Goal: Information Seeking & Learning: Learn about a topic

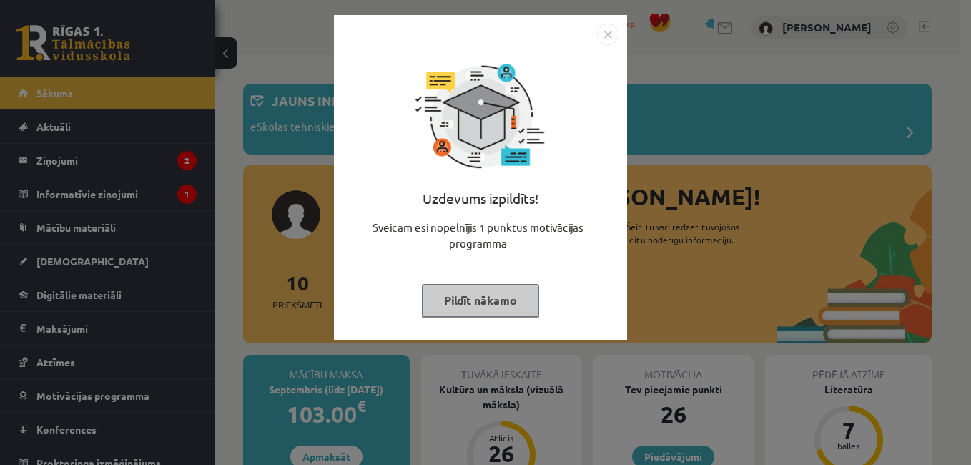
click at [604, 24] on img "Close" at bounding box center [607, 34] width 21 height 21
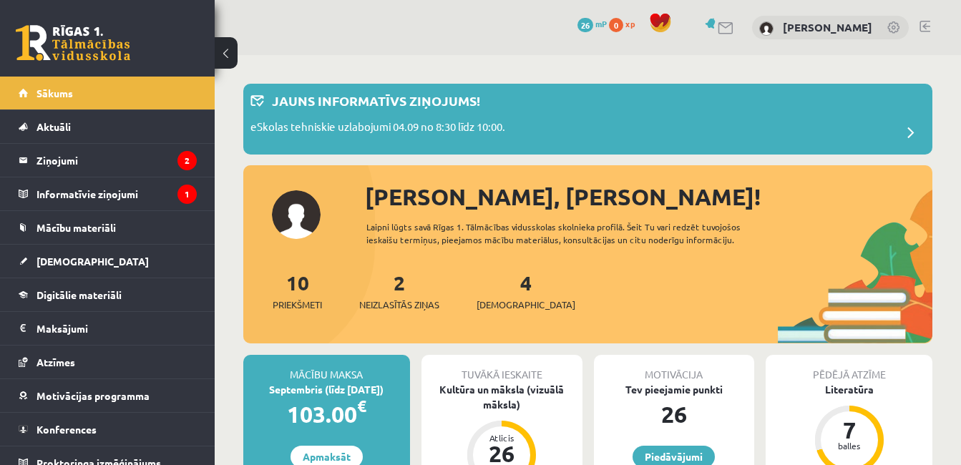
click at [499, 295] on div "4 Ieskaites" at bounding box center [525, 290] width 99 height 44
click at [56, 167] on legend "Ziņojumi 2" at bounding box center [116, 160] width 160 height 33
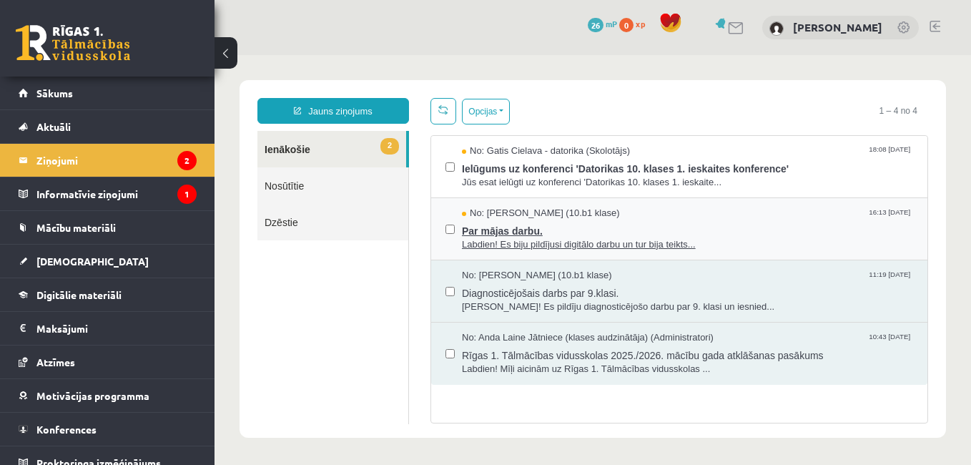
click at [537, 214] on span "No: Madara Andersone (10.b1 klase)" at bounding box center [541, 214] width 158 height 14
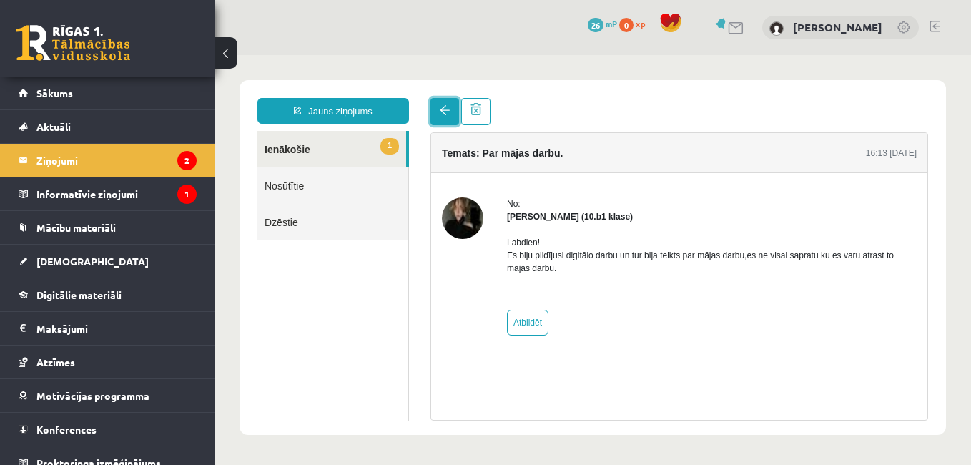
click at [452, 107] on link at bounding box center [445, 111] width 29 height 27
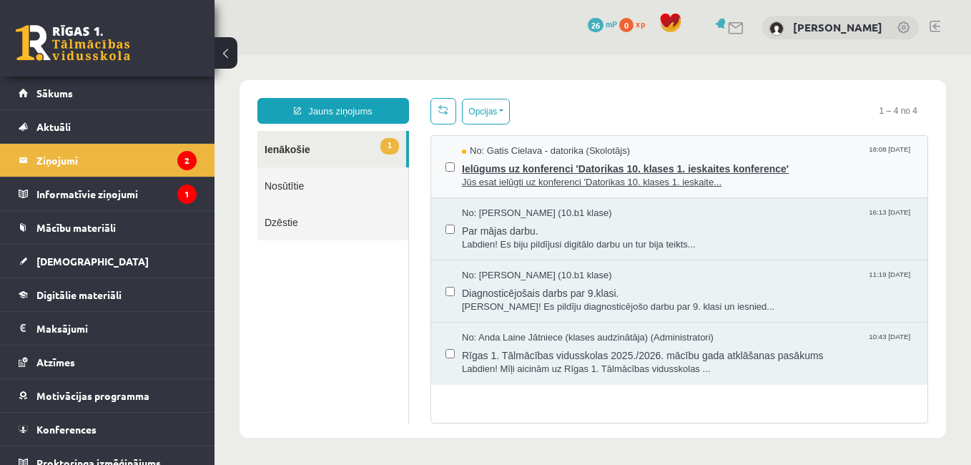
click at [554, 179] on span "Jūs esat ielūgti uz konferenci 'Datorikas 10. klases 1. ieskaite..." at bounding box center [687, 183] width 451 height 14
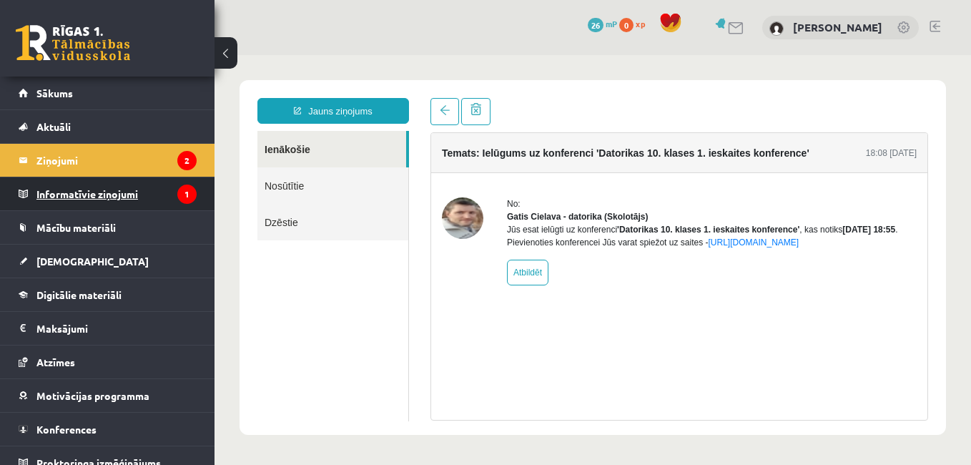
click at [112, 190] on legend "Informatīvie ziņojumi 1" at bounding box center [116, 193] width 160 height 33
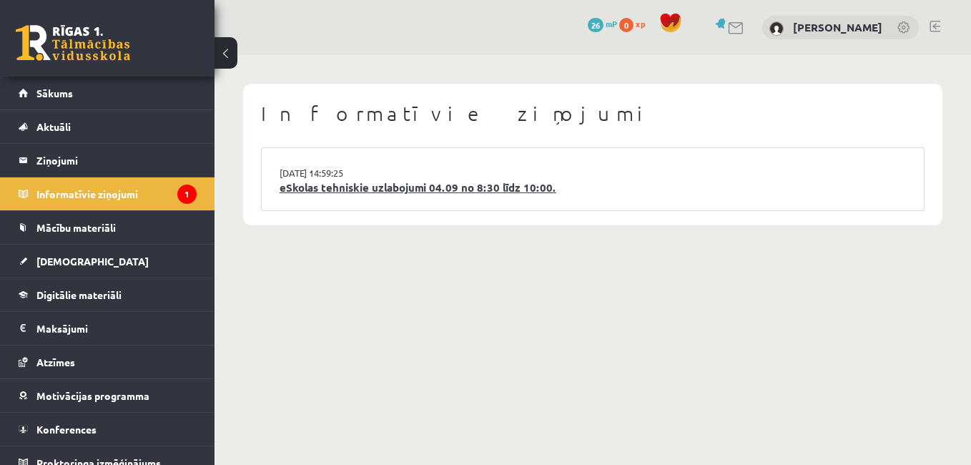
click at [439, 189] on link "eSkolas tehniskie uzlabojumi 04.09 no 8:30 līdz 10:00." at bounding box center [593, 188] width 627 height 16
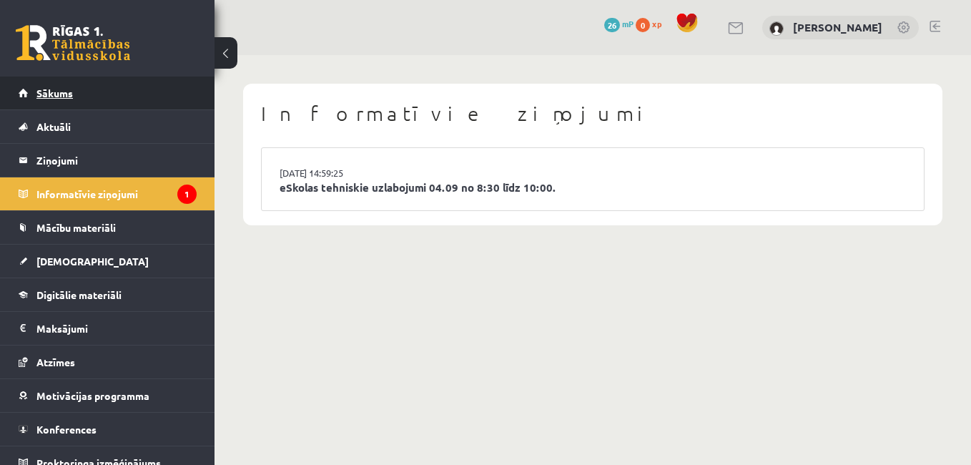
click at [71, 90] on span "Sākums" at bounding box center [54, 93] width 36 height 13
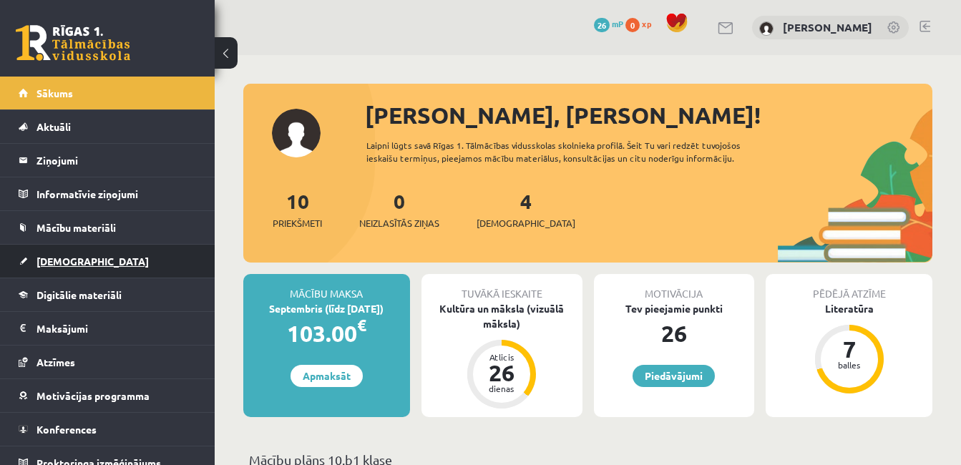
click at [107, 260] on link "[DEMOGRAPHIC_DATA]" at bounding box center [108, 261] width 178 height 33
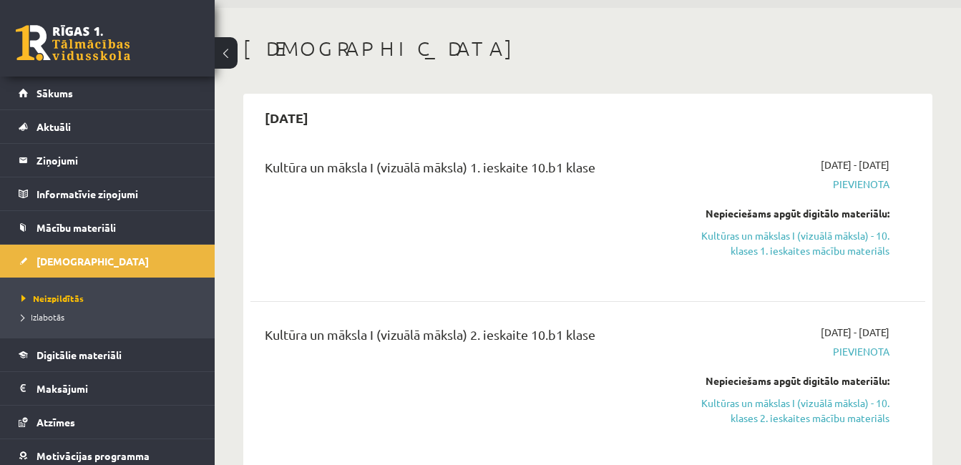
scroll to position [72, 0]
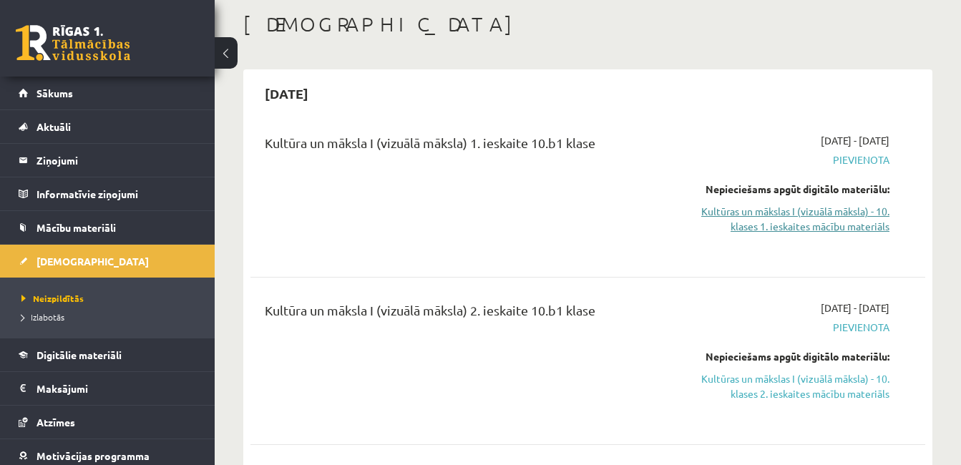
click at [790, 221] on link "Kultūras un mākslas I (vizuālā māksla) - 10. klases 1. ieskaites mācību materiā…" at bounding box center [792, 219] width 194 height 30
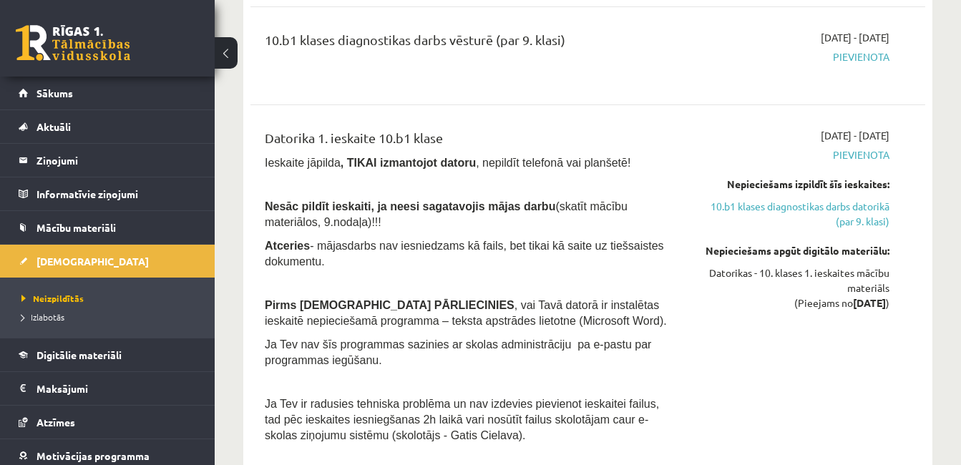
scroll to position [1073, 0]
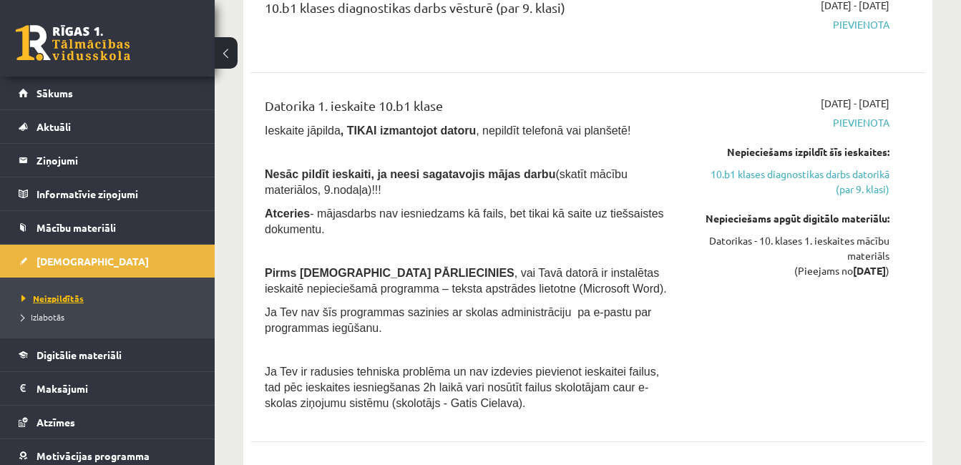
click at [84, 299] on link "Neizpildītās" at bounding box center [110, 298] width 179 height 13
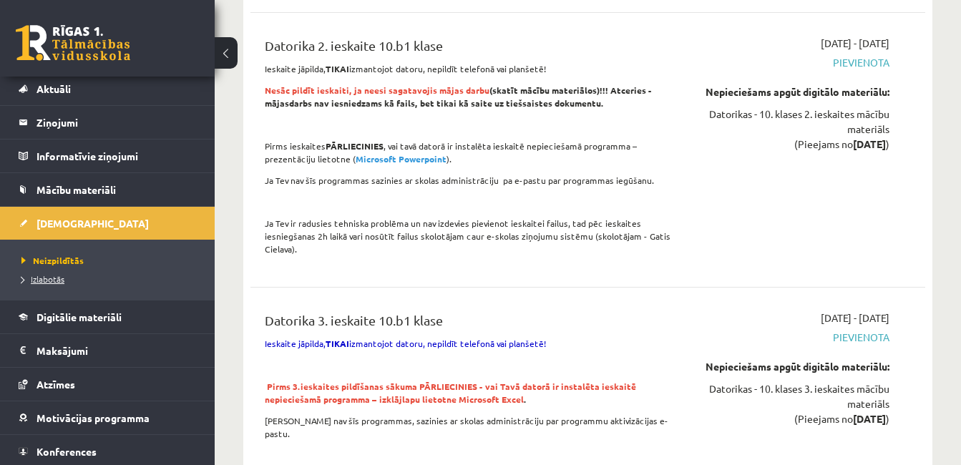
scroll to position [72, 0]
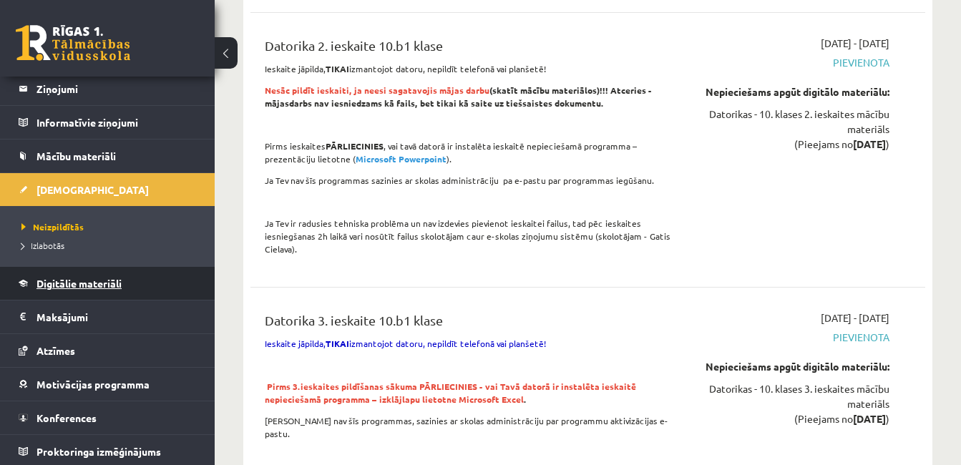
click at [107, 290] on link "Digitālie materiāli" at bounding box center [108, 283] width 178 height 33
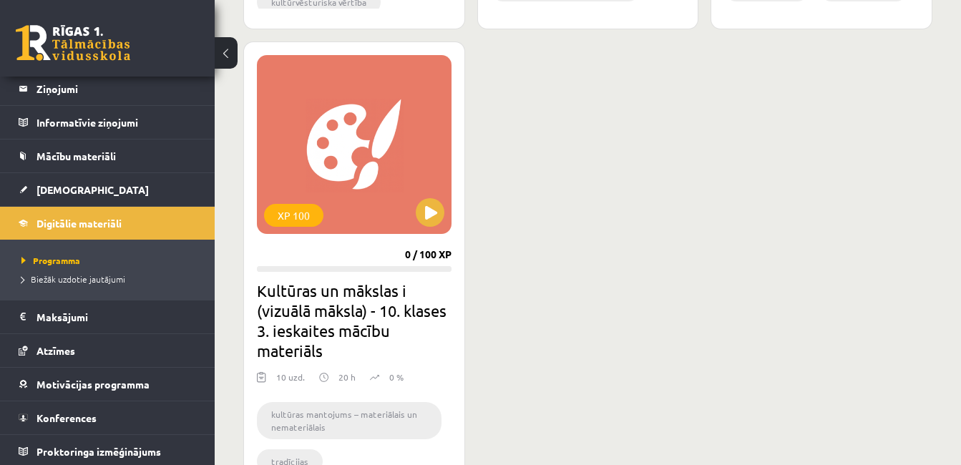
scroll to position [956, 0]
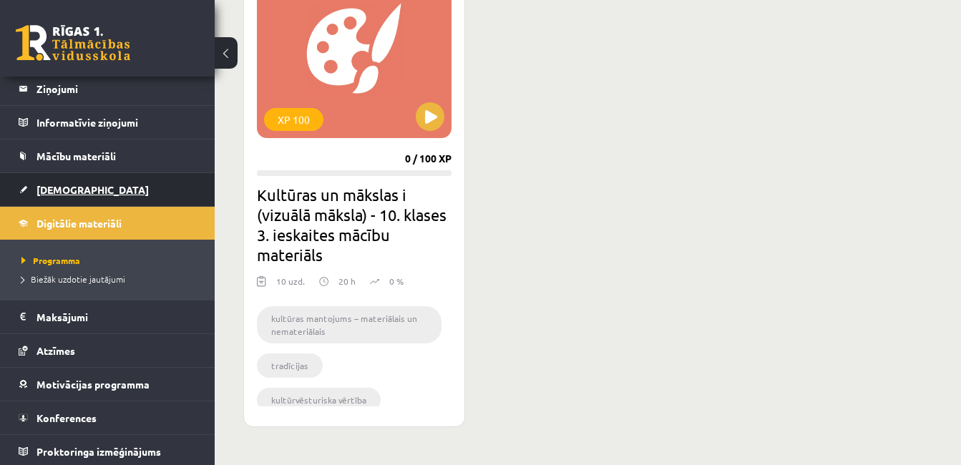
click at [62, 195] on link "[DEMOGRAPHIC_DATA]" at bounding box center [108, 189] width 178 height 33
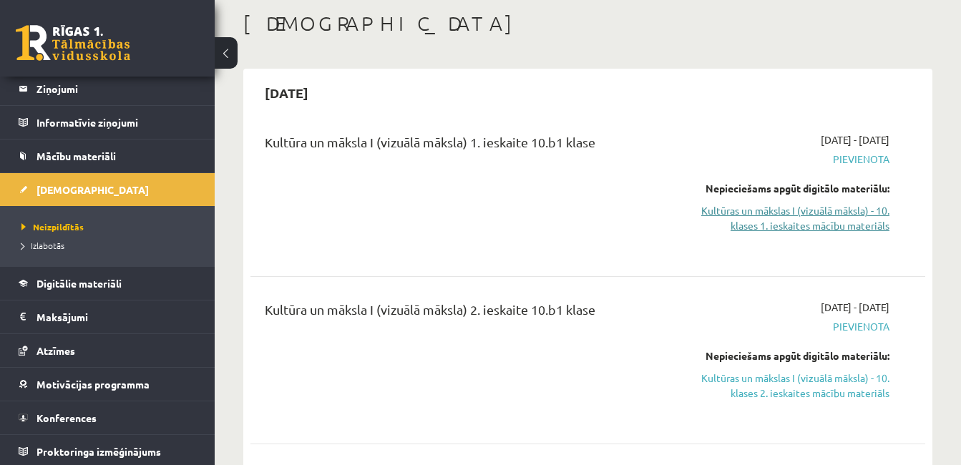
scroll to position [72, 0]
click at [841, 217] on link "Kultūras un mākslas I (vizuālā māksla) - 10. klases 1. ieskaites mācību materiā…" at bounding box center [792, 219] width 194 height 30
